Goal: Browse casually: Explore the website without a specific task or goal

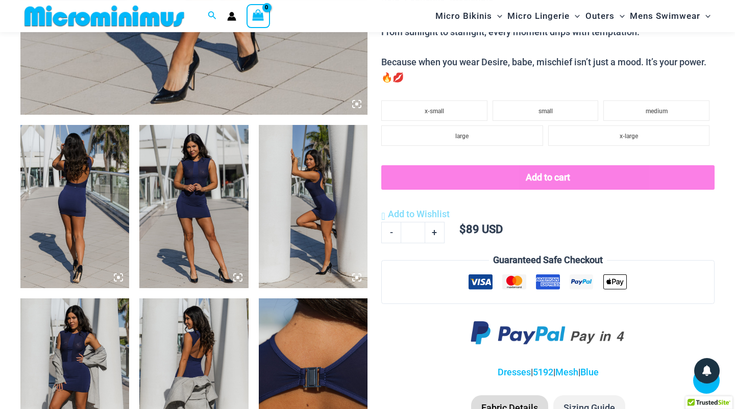
scroll to position [558, 0]
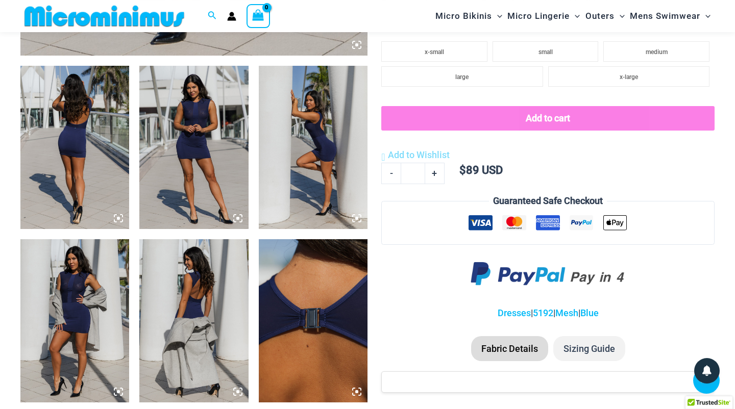
click at [97, 162] on img at bounding box center [74, 147] width 109 height 163
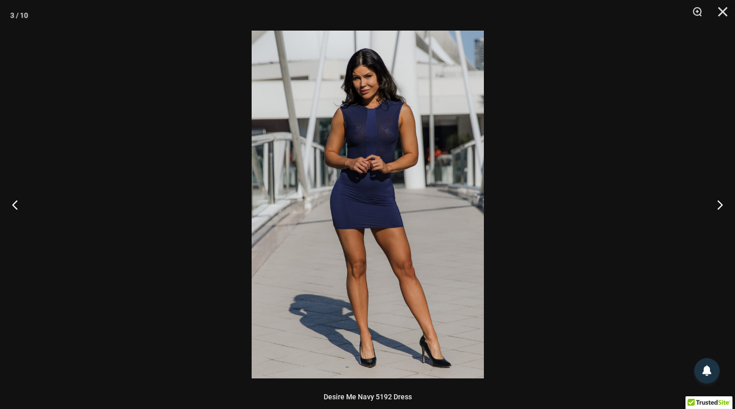
click at [387, 112] on img at bounding box center [368, 205] width 232 height 348
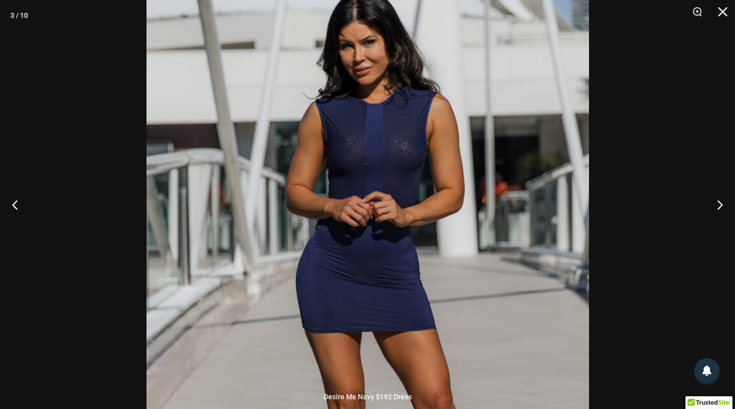
scroll to position [557, 0]
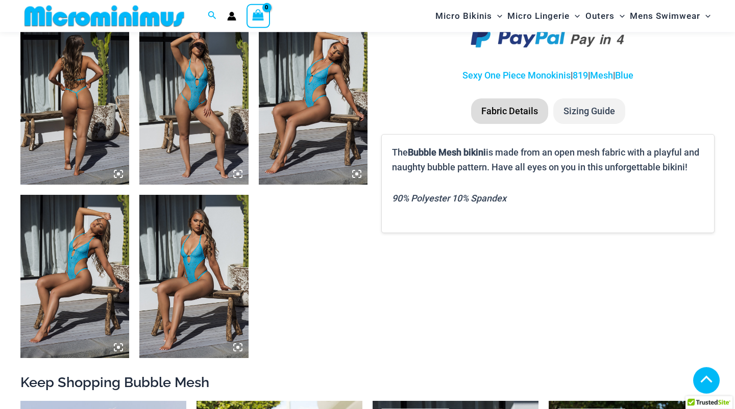
scroll to position [603, 0]
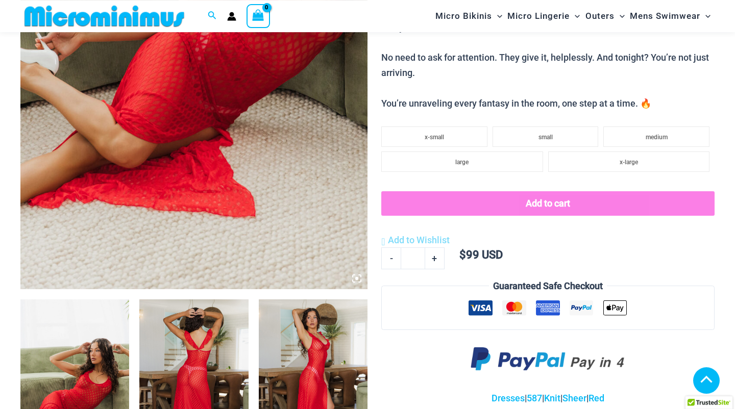
scroll to position [624, 0]
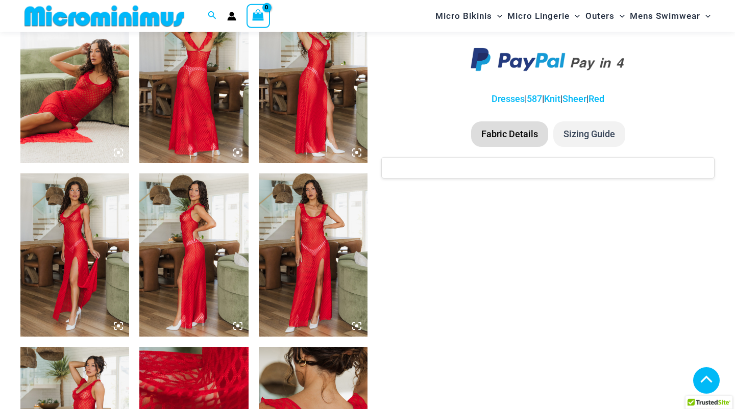
click at [281, 224] on img at bounding box center [313, 255] width 109 height 163
